Goal: Use online tool/utility: Utilize a website feature to perform a specific function

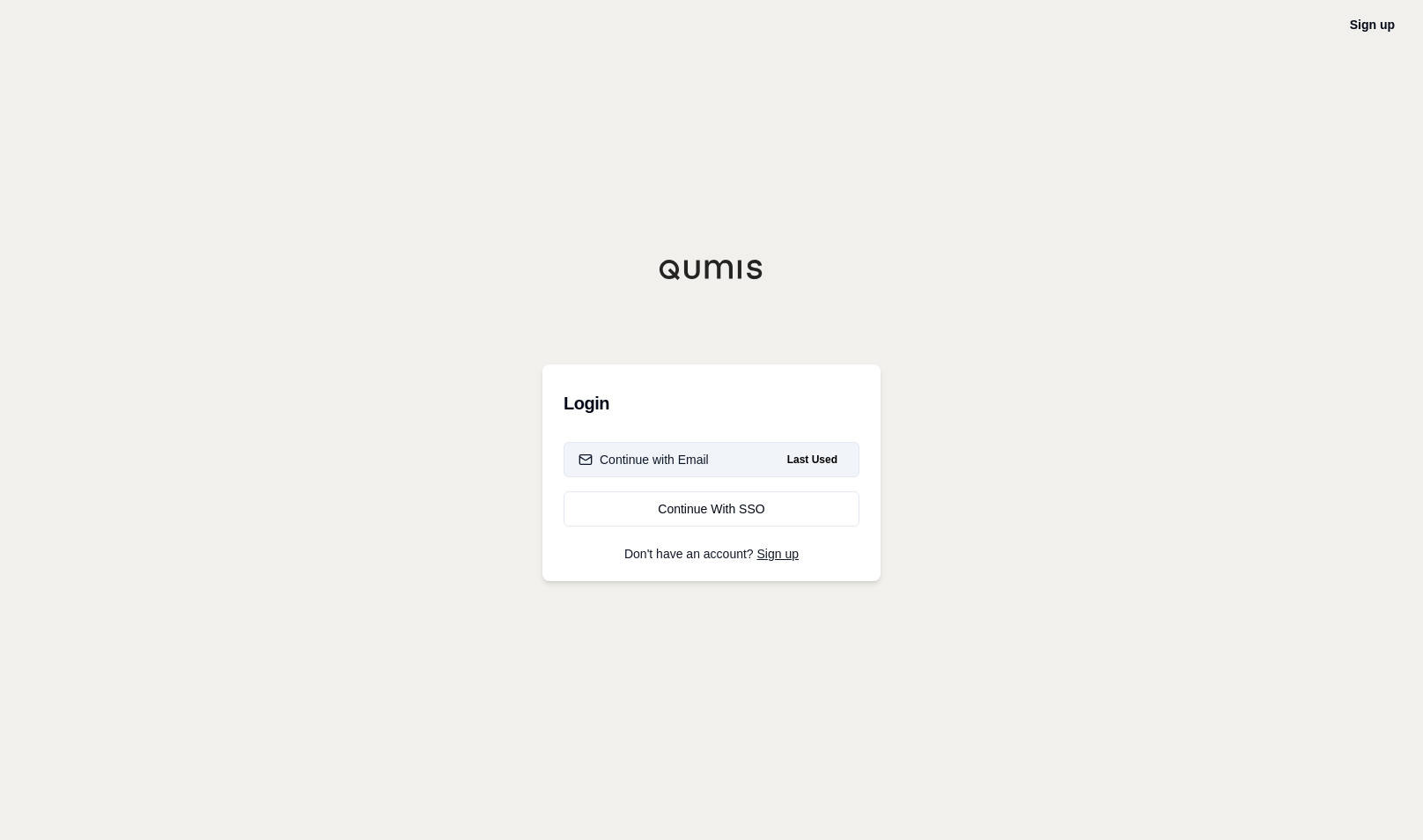
click at [629, 467] on div "Continue with Email" at bounding box center [644, 459] width 130 height 17
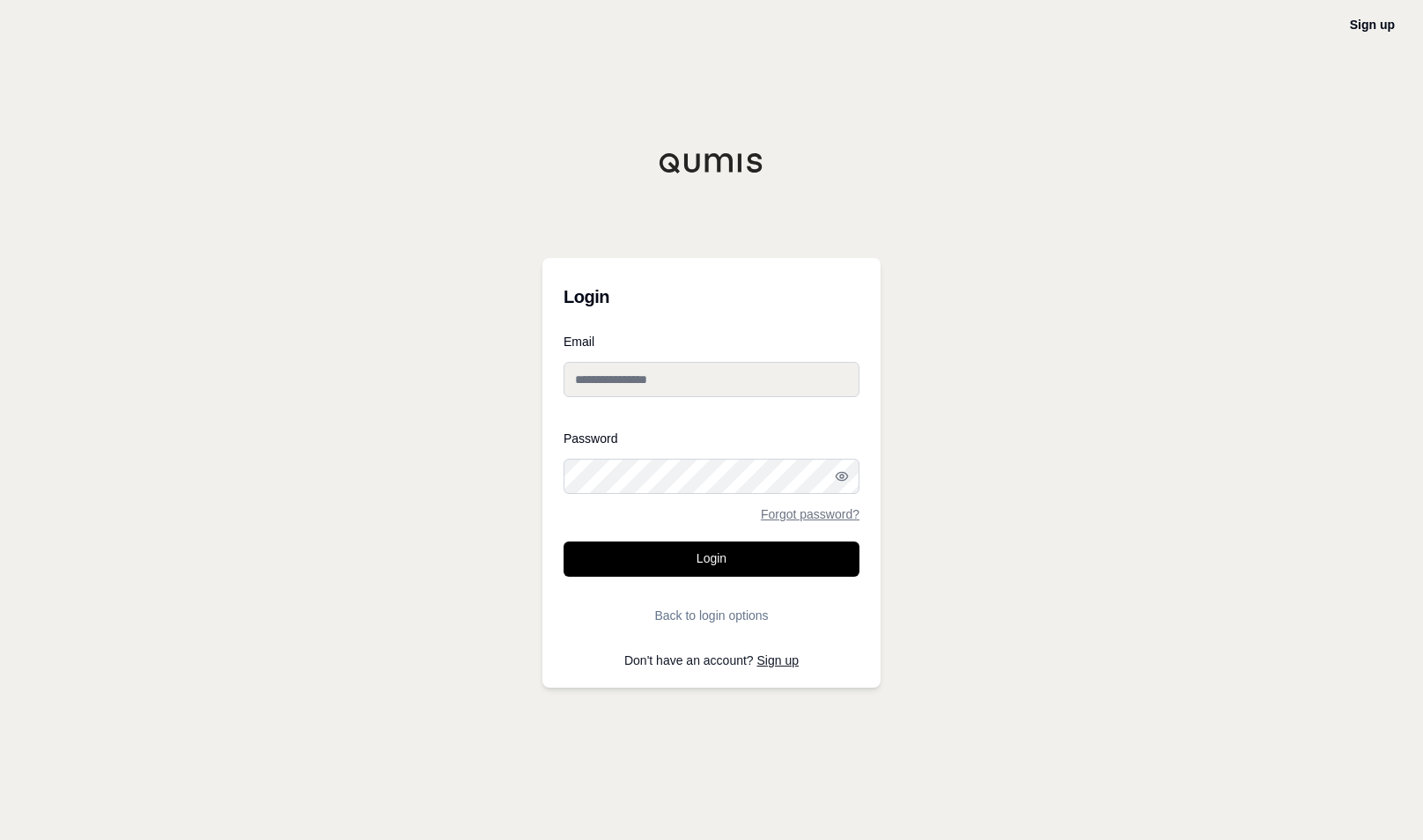
type input "**********"
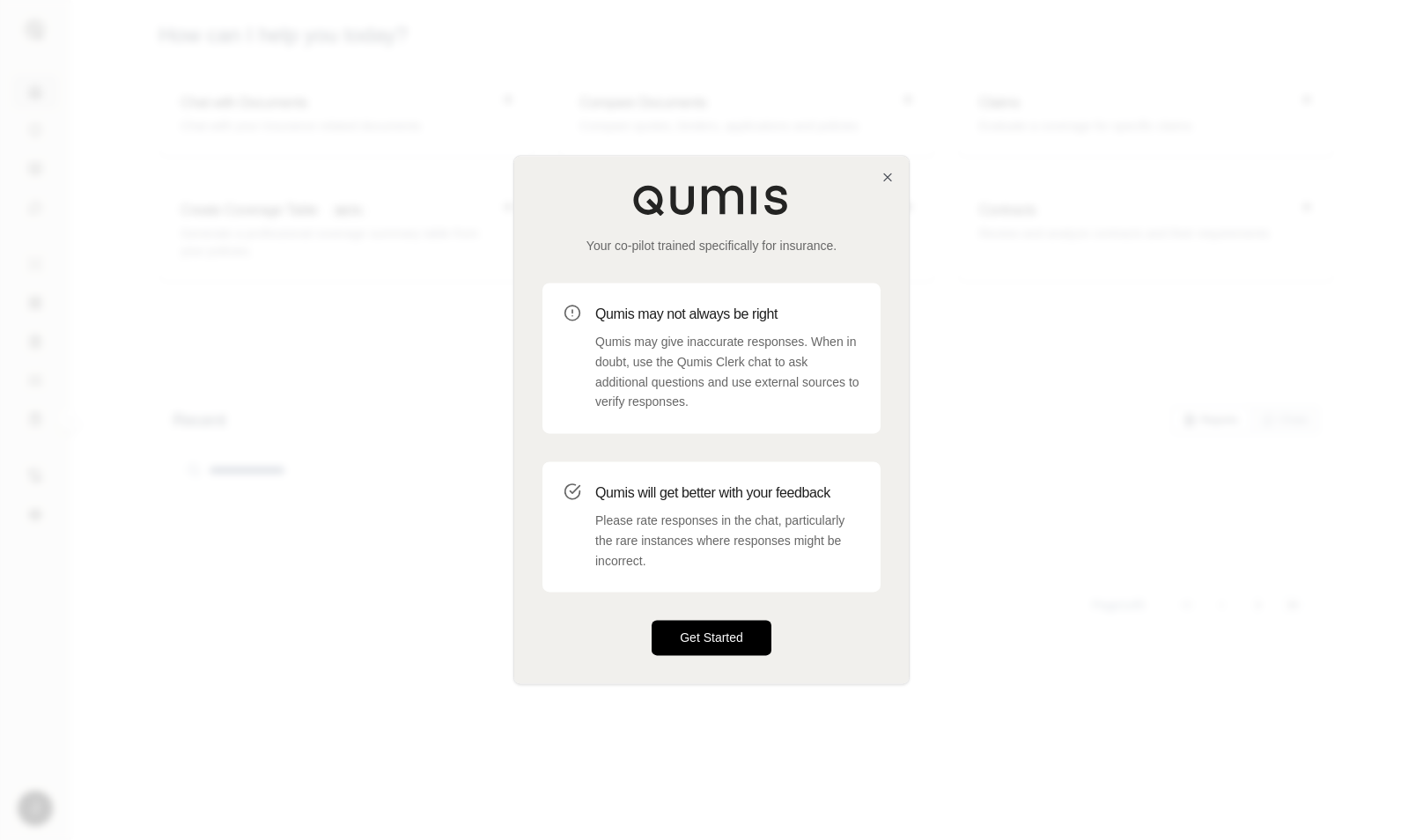
click at [692, 642] on button "Get Started" at bounding box center [712, 638] width 119 height 35
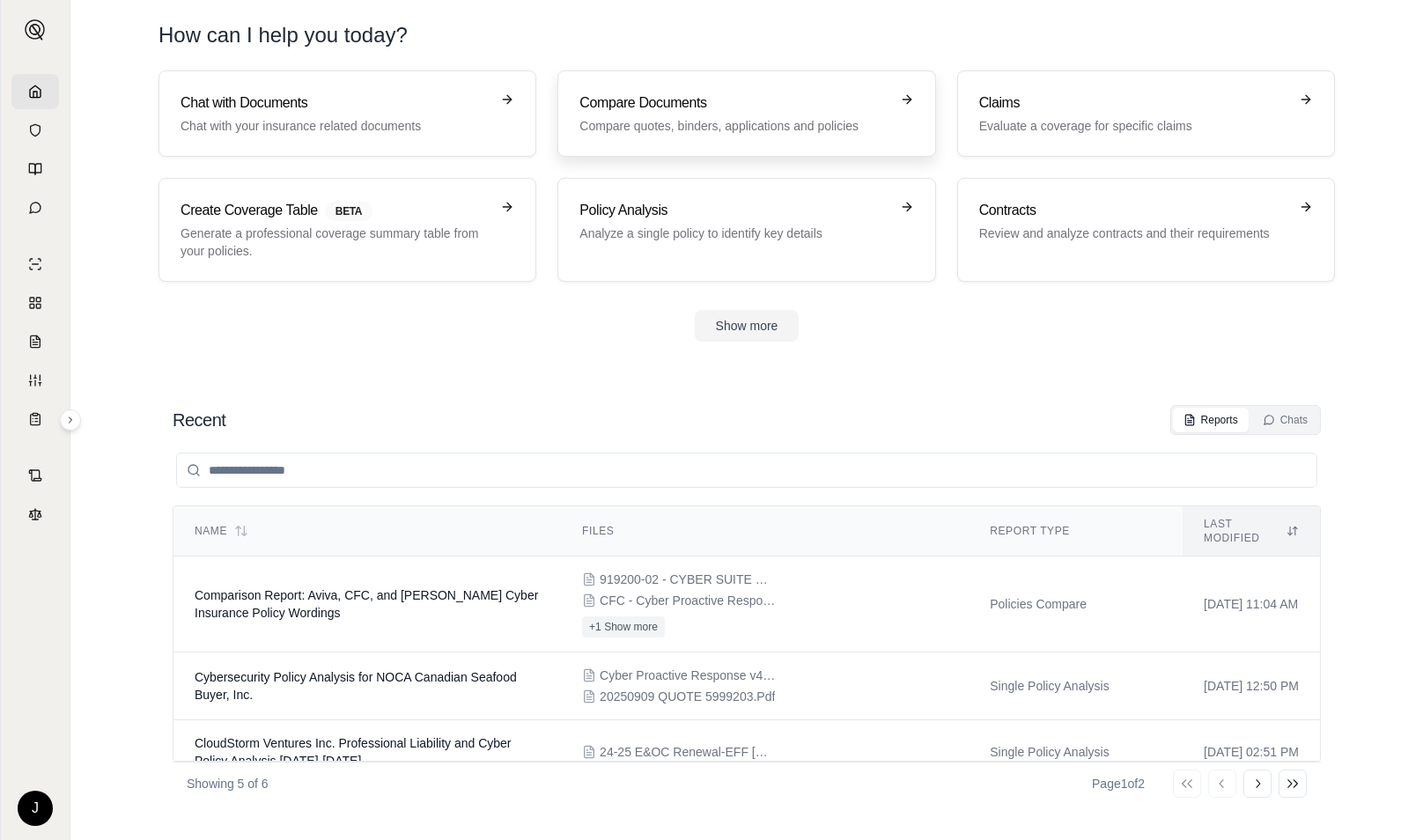
click at [715, 106] on h3 "Compare Documents" at bounding box center [734, 103] width 309 height 21
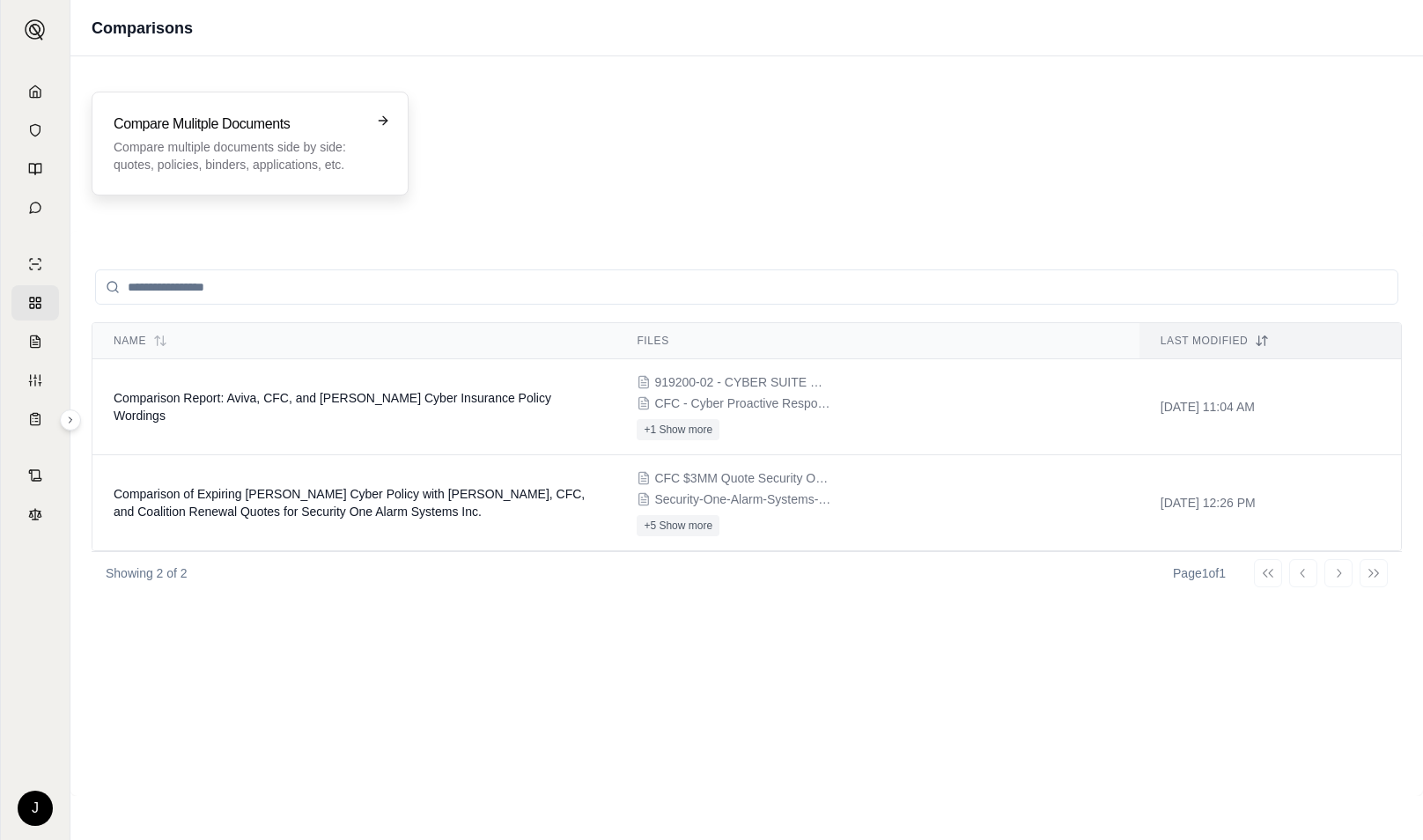
click at [313, 161] on p "Compare multiple documents side by side: quotes, policies, binders, application…" at bounding box center [238, 156] width 248 height 35
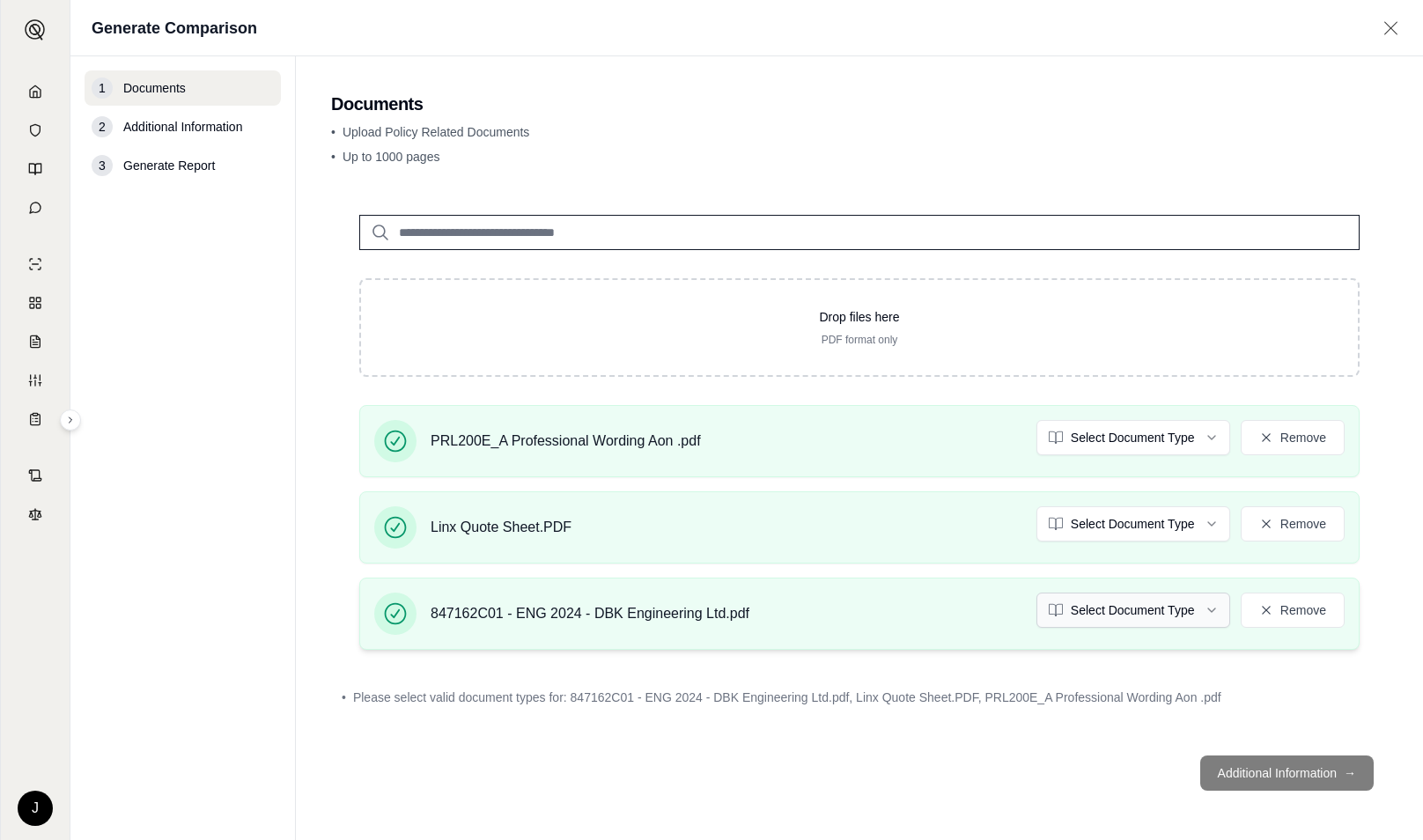
click at [1200, 614] on html "J Generate Comparison 1 Documents 2 Additional Information 3 Generate Report Do…" at bounding box center [712, 420] width 1423 height 840
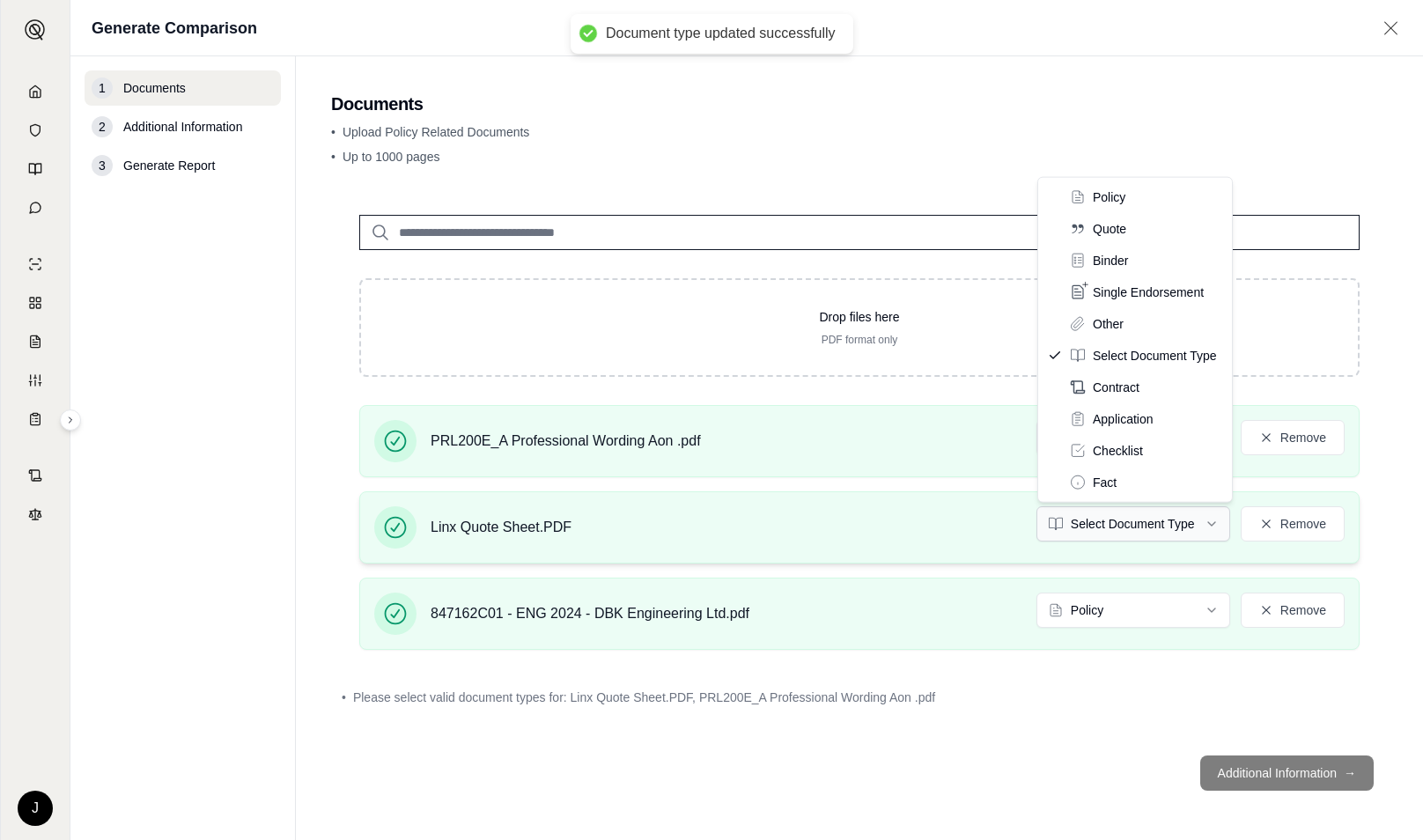
click at [1155, 520] on html "Document type updated successfully J Generate Comparison 1 Documents 2 Addition…" at bounding box center [712, 420] width 1423 height 840
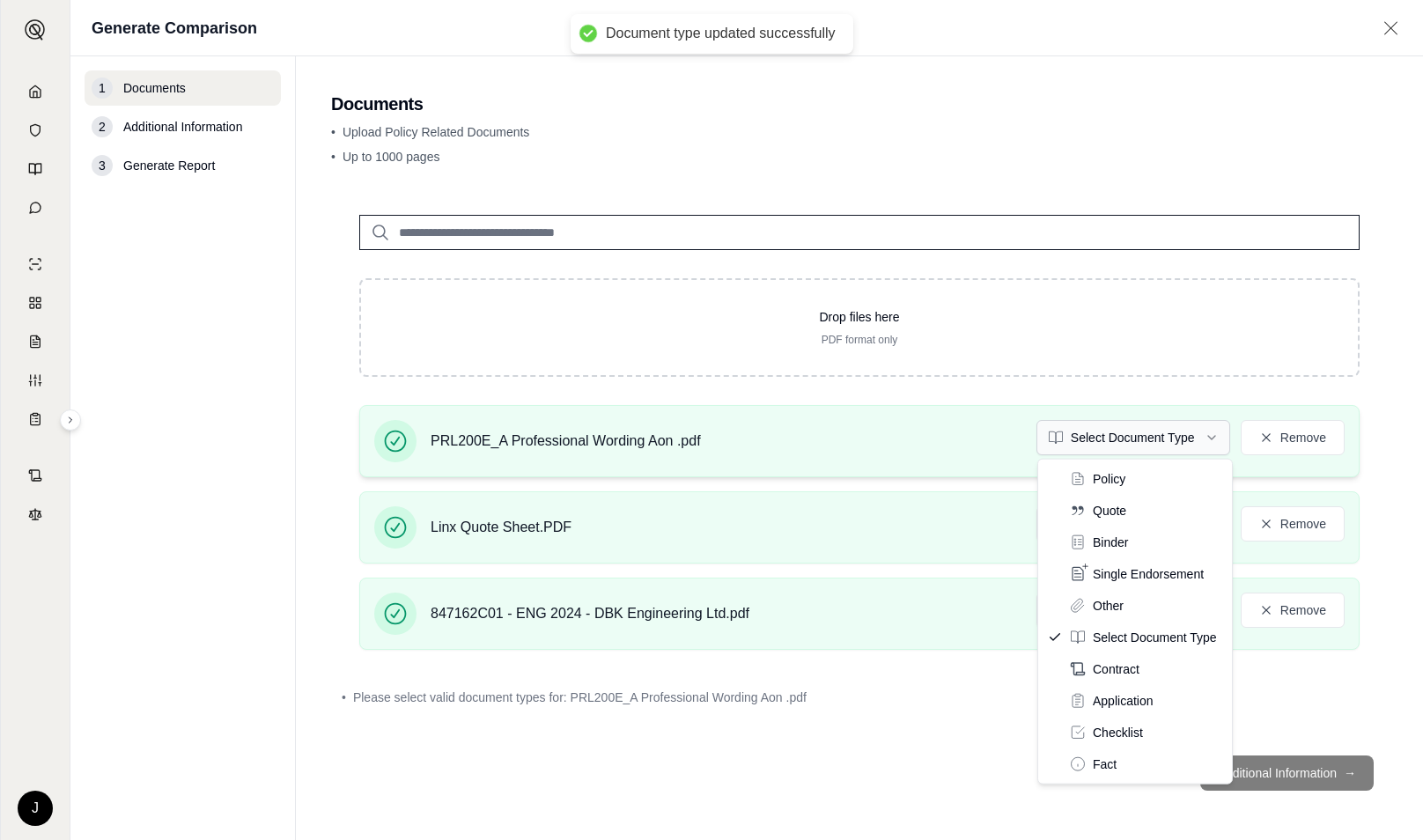
click at [1133, 442] on html "Document type updated successfully J Generate Comparison 1 Documents 2 Addition…" at bounding box center [712, 420] width 1423 height 840
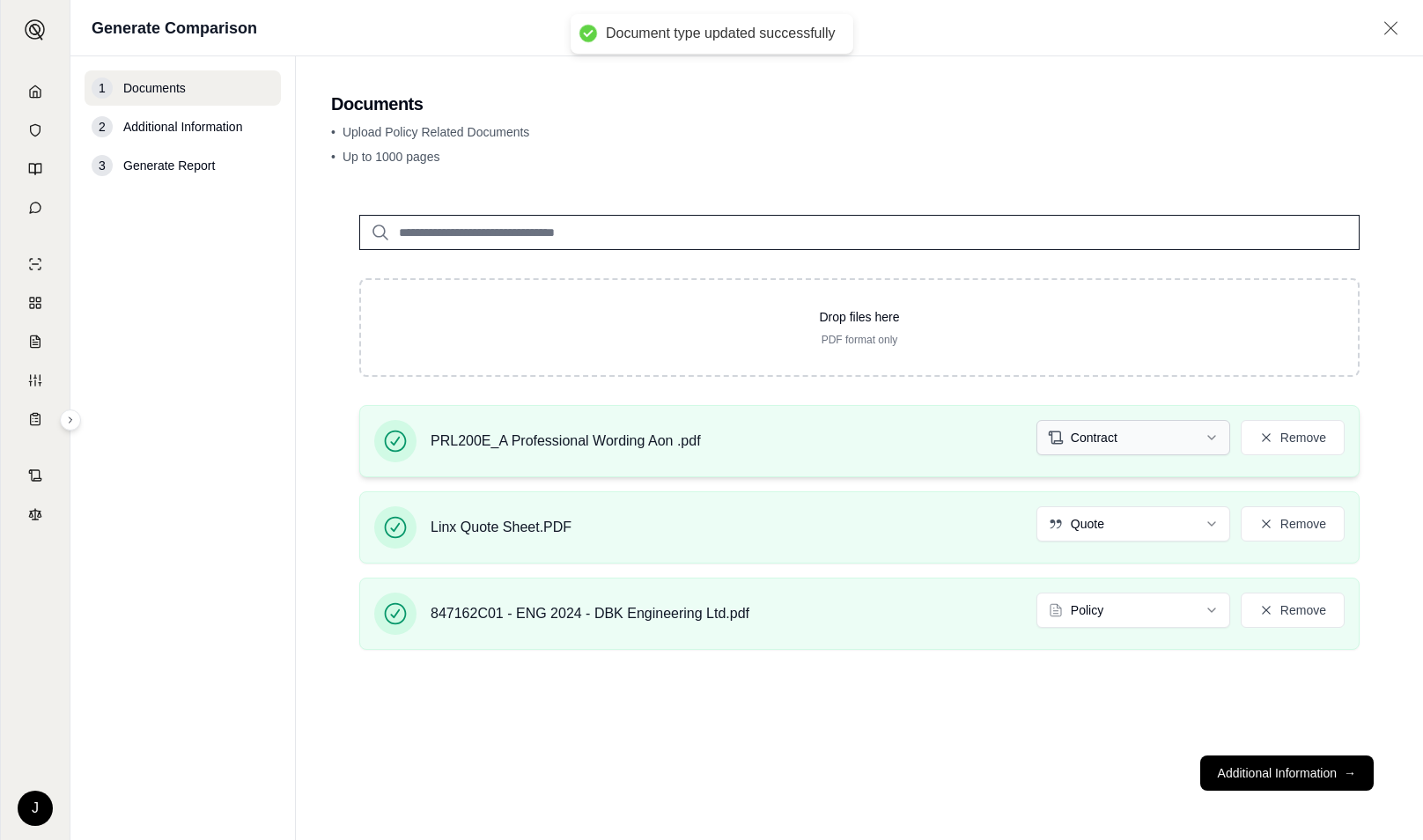
click at [1171, 443] on html "Document type updated successfully J Generate Comparison 1 Documents 2 Addition…" at bounding box center [712, 420] width 1423 height 840
click at [1247, 780] on button "Additional Information →" at bounding box center [1286, 773] width 174 height 35
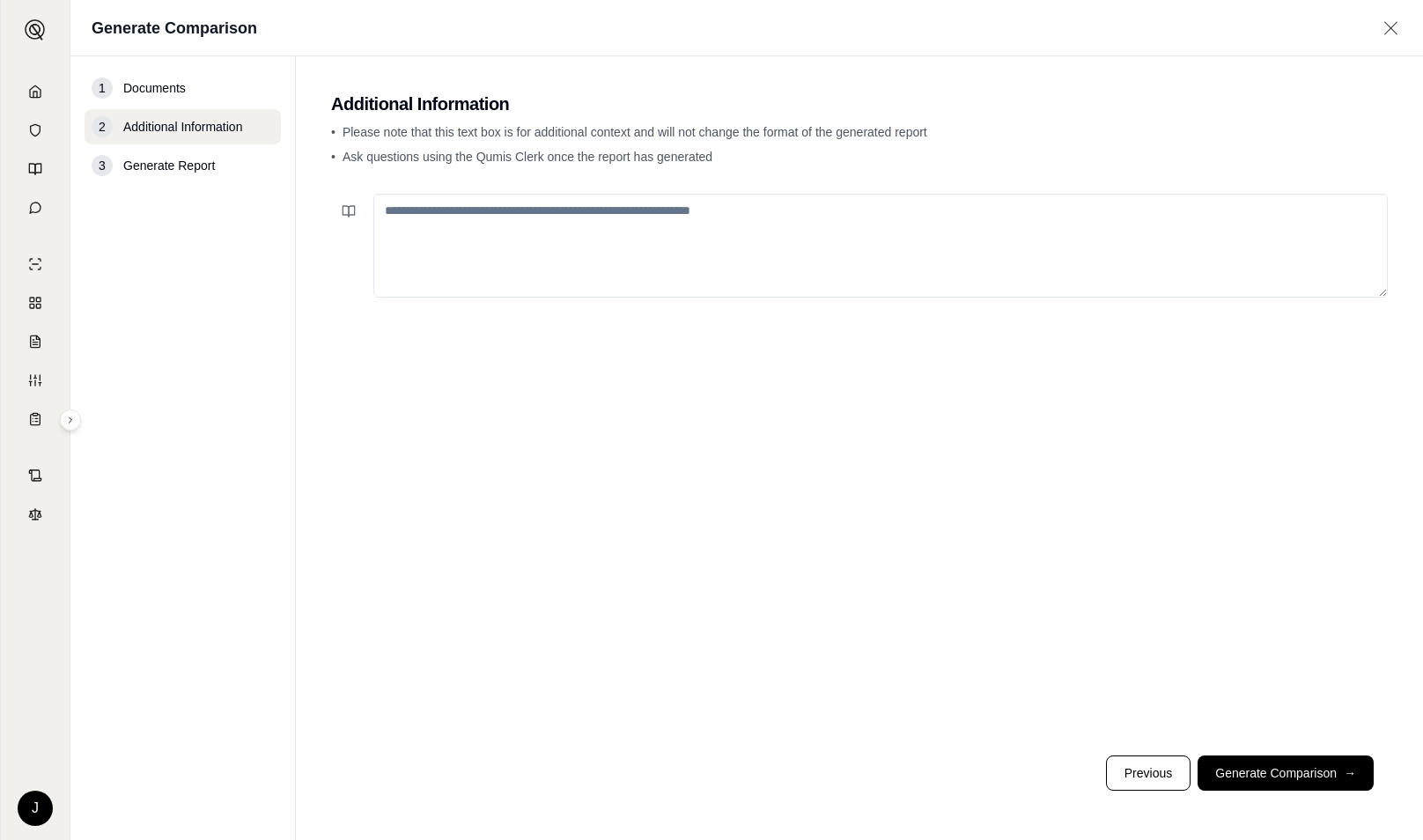
click at [794, 245] on textarea at bounding box center [880, 245] width 1014 height 104
click at [596, 226] on textarea at bounding box center [880, 245] width 1014 height 104
paste textarea "**********"
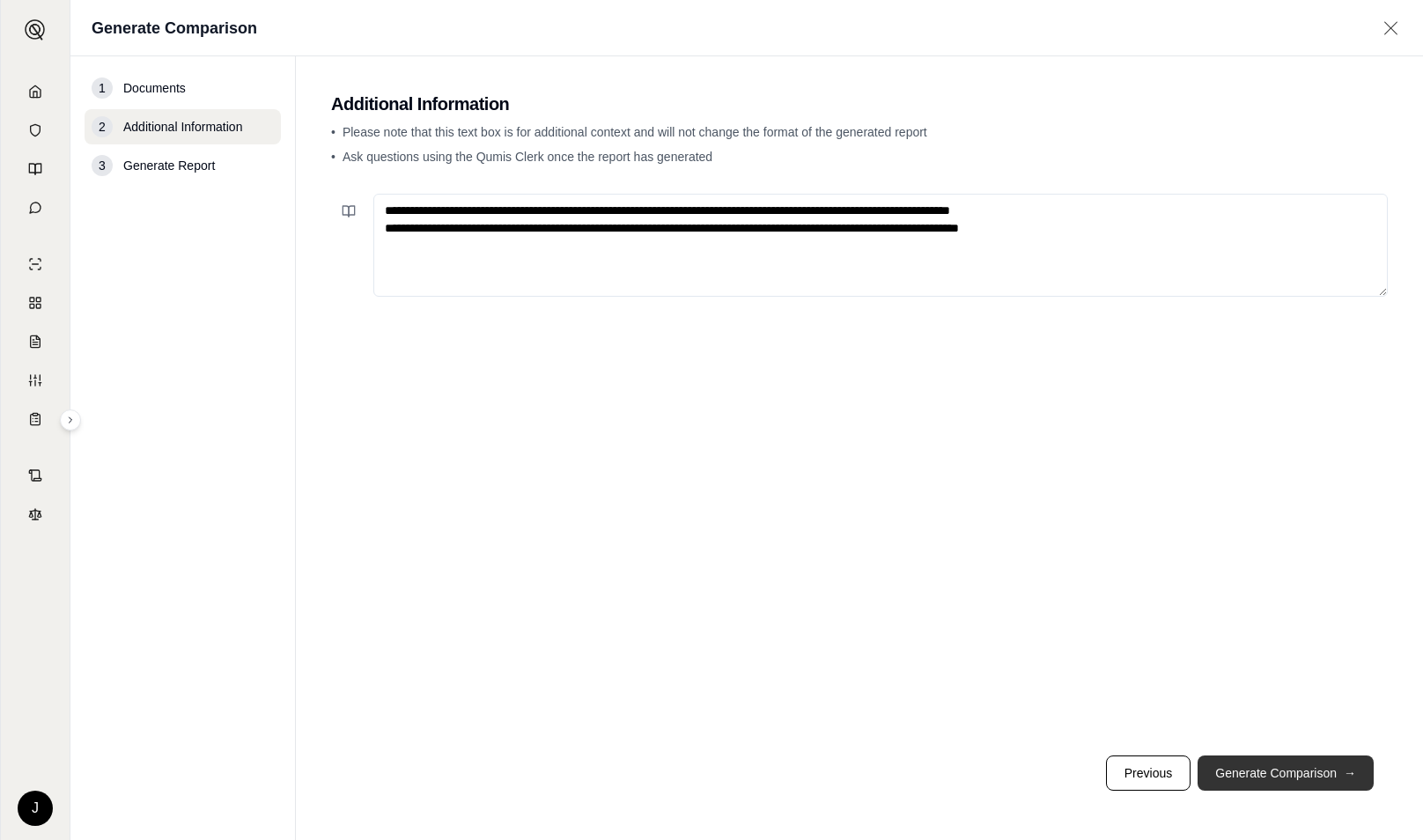
type textarea "**********"
click at [1281, 761] on button "Generate Comparison →" at bounding box center [1285, 773] width 176 height 35
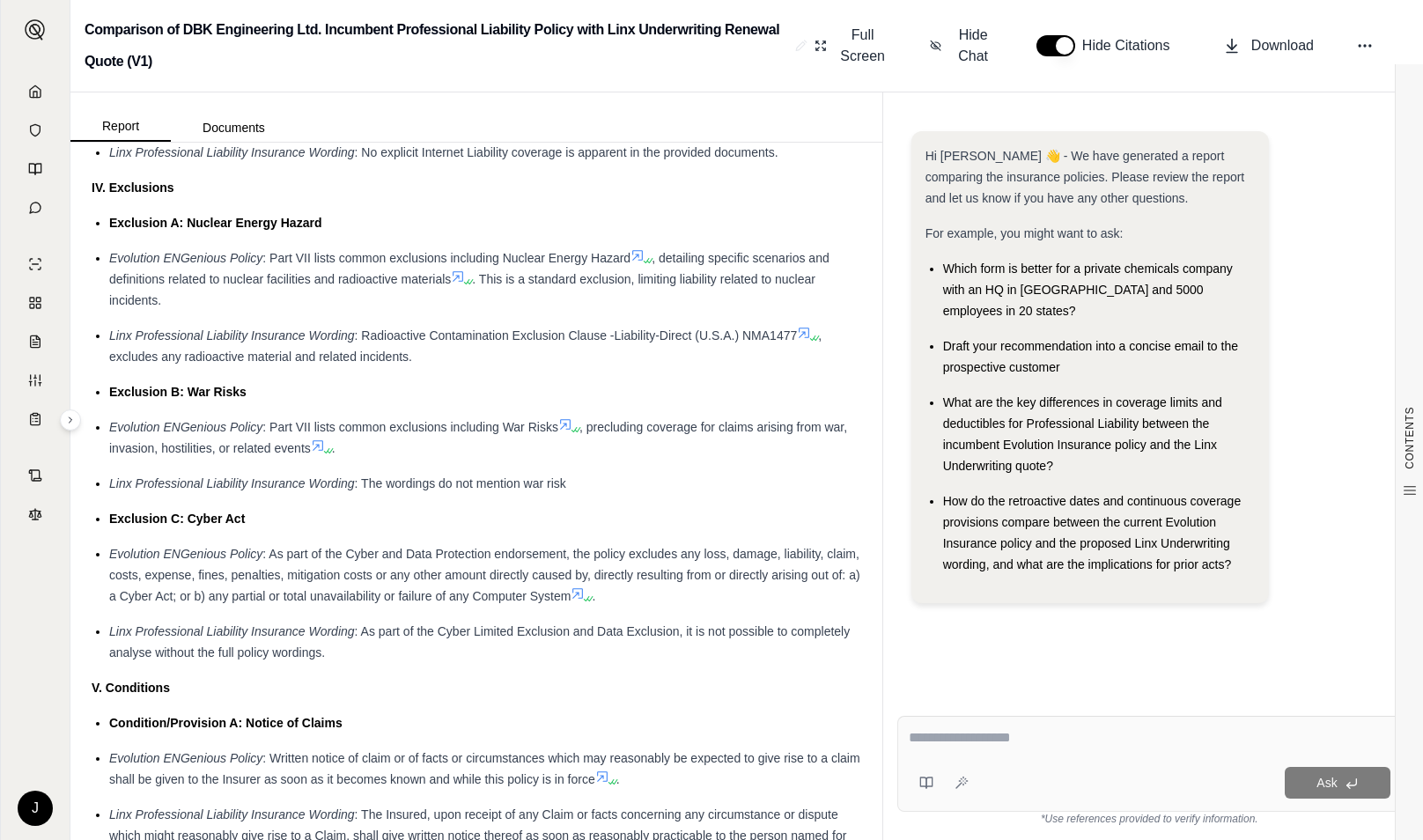
scroll to position [2638, 0]
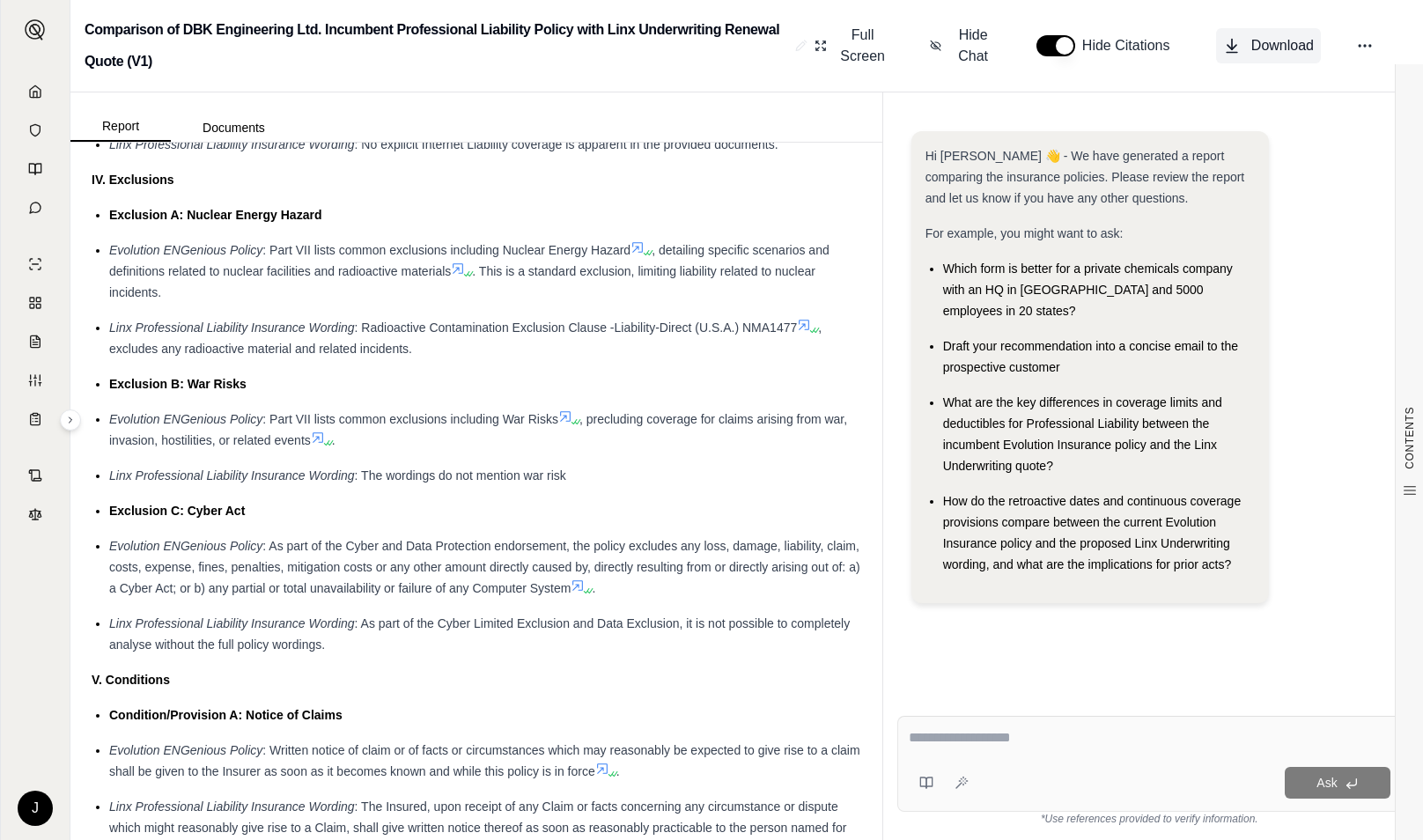
click at [1294, 50] on span "Download" at bounding box center [1283, 45] width 62 height 21
